Goal: Task Accomplishment & Management: Manage account settings

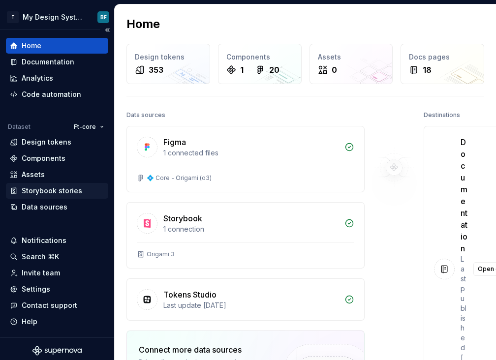
scroll to position [3, 0]
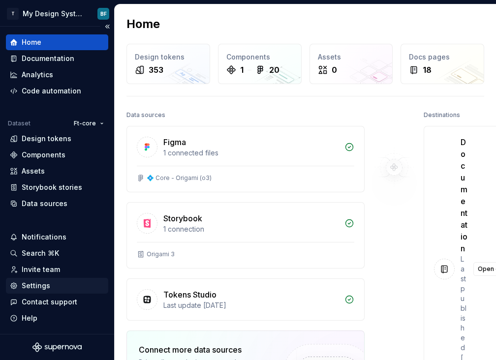
click at [48, 289] on div "Settings" at bounding box center [36, 286] width 29 height 10
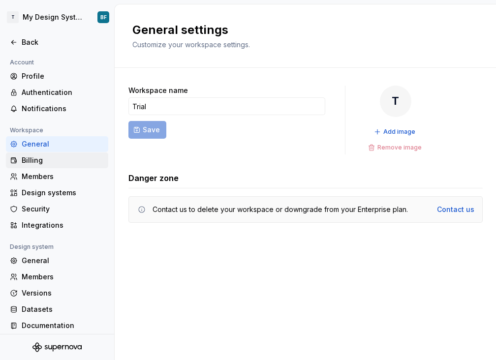
scroll to position [5, 0]
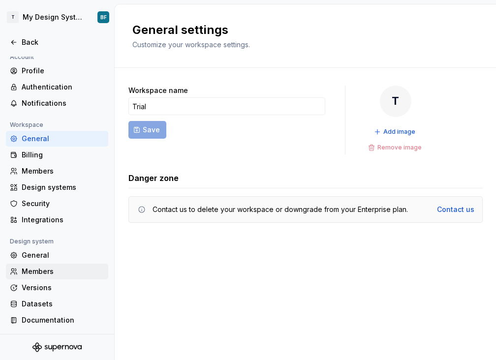
click at [72, 275] on div "Members" at bounding box center [63, 272] width 83 height 10
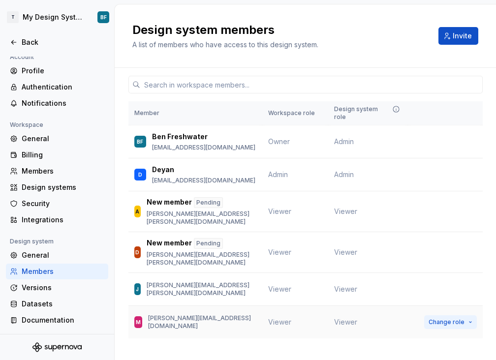
click at [441, 318] on span "Change role" at bounding box center [447, 322] width 36 height 8
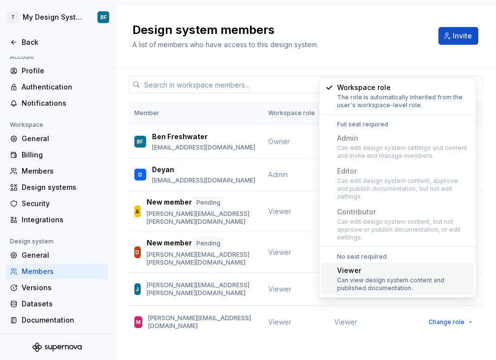
click at [347, 266] on div "Viewer" at bounding box center [403, 271] width 133 height 10
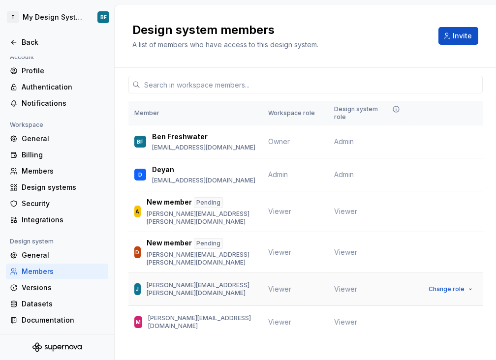
click at [270, 285] on span "Viewer" at bounding box center [279, 289] width 23 height 8
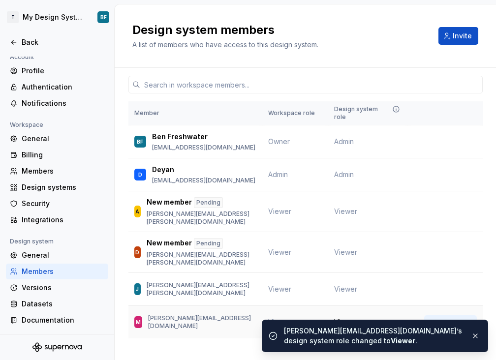
click at [447, 315] on button "Change role" at bounding box center [450, 322] width 53 height 14
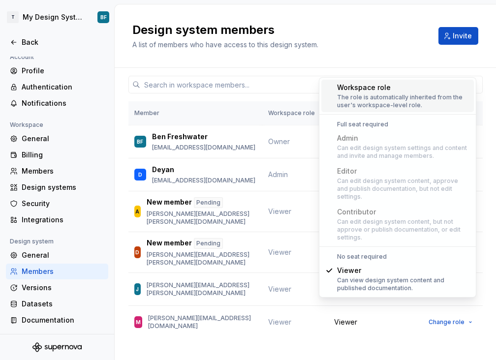
click at [362, 106] on div "The role is automatically inherited from the user's workspace-level role." at bounding box center [403, 101] width 133 height 16
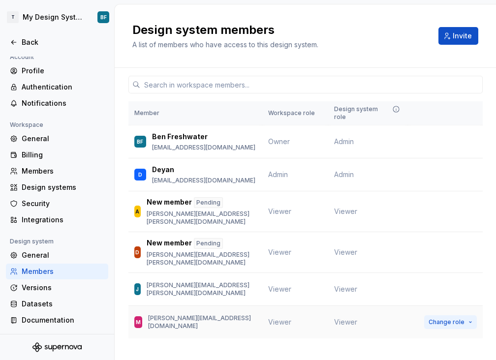
click at [435, 318] on span "Change role" at bounding box center [447, 322] width 36 height 8
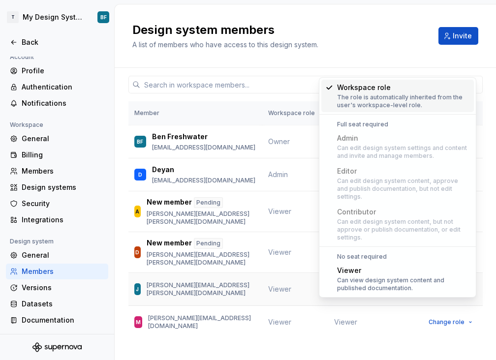
click at [244, 279] on div "J james.loveridge@ft.com" at bounding box center [195, 289] width 122 height 21
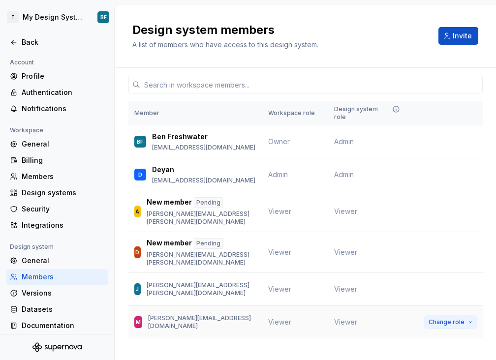
click at [441, 318] on span "Change role" at bounding box center [447, 322] width 36 height 8
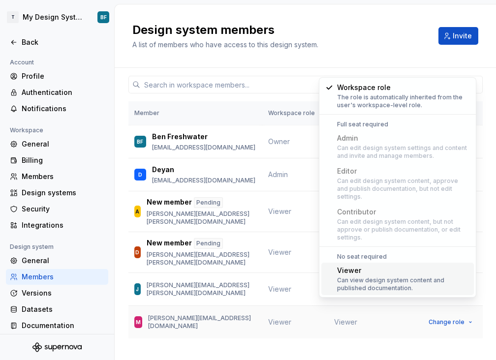
click at [296, 306] on td "Viewer" at bounding box center [295, 322] width 66 height 33
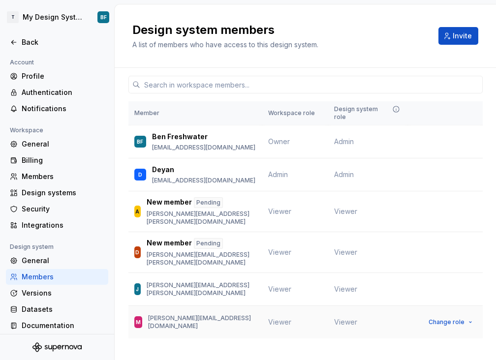
click at [186, 314] on p "[PERSON_NAME][EMAIL_ADDRESS][DOMAIN_NAME]" at bounding box center [202, 322] width 108 height 16
click at [436, 315] on button "Change role" at bounding box center [450, 322] width 53 height 14
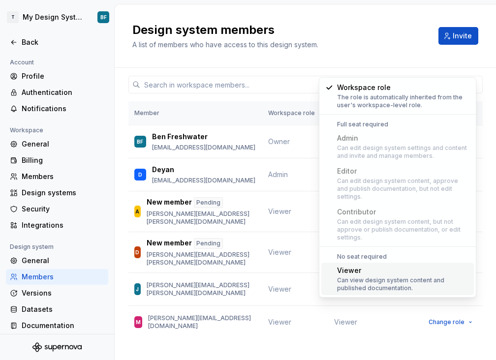
click at [361, 135] on div "Admin" at bounding box center [403, 138] width 133 height 10
click at [299, 168] on td "Admin" at bounding box center [295, 174] width 66 height 33
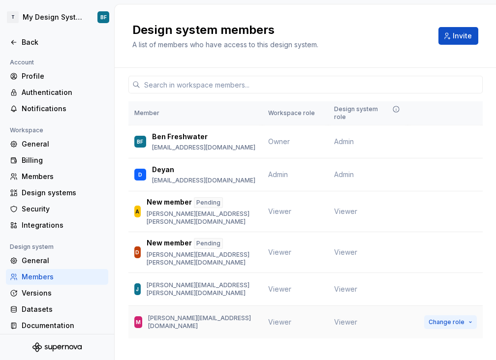
click at [439, 318] on span "Change role" at bounding box center [447, 322] width 36 height 8
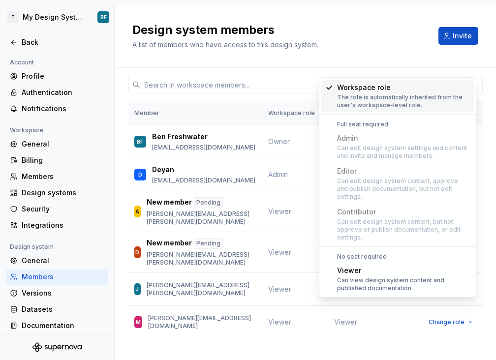
click at [338, 93] on div "Workspace role The role is automatically inherited from the user's workspace-le…" at bounding box center [403, 96] width 133 height 27
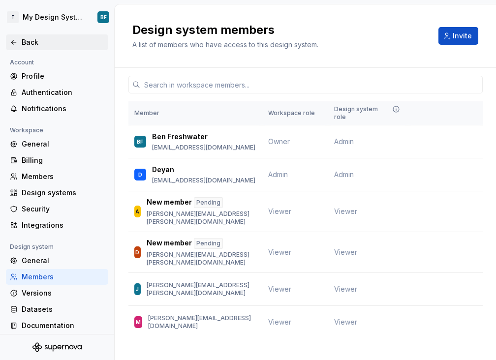
click at [19, 46] on div "Back" at bounding box center [57, 42] width 94 height 10
